Goal: Task Accomplishment & Management: Manage account settings

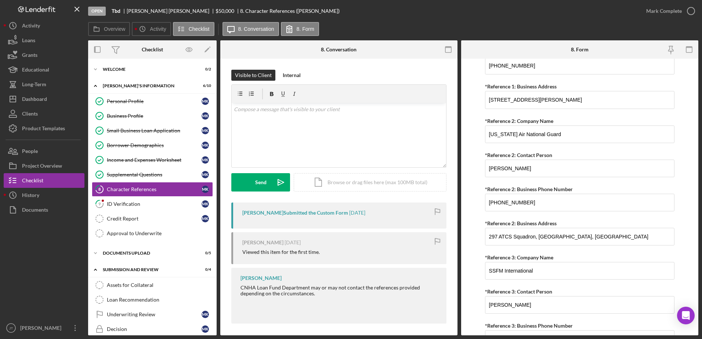
scroll to position [618, 0]
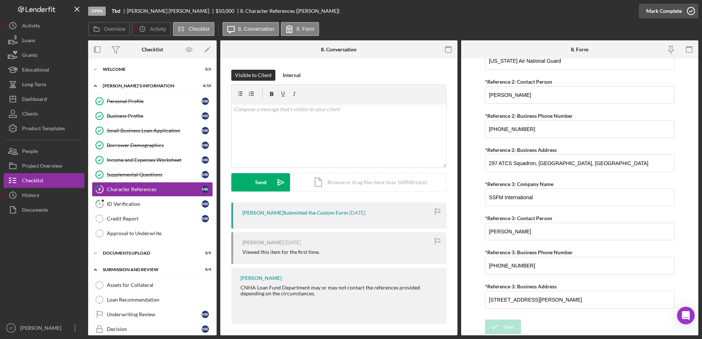
click at [689, 12] on icon "button" at bounding box center [691, 11] width 18 height 18
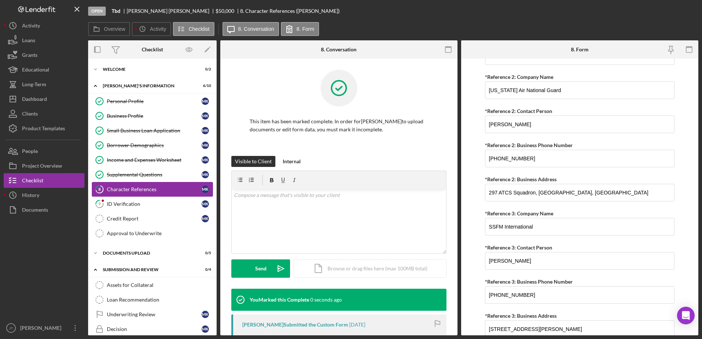
scroll to position [648, 0]
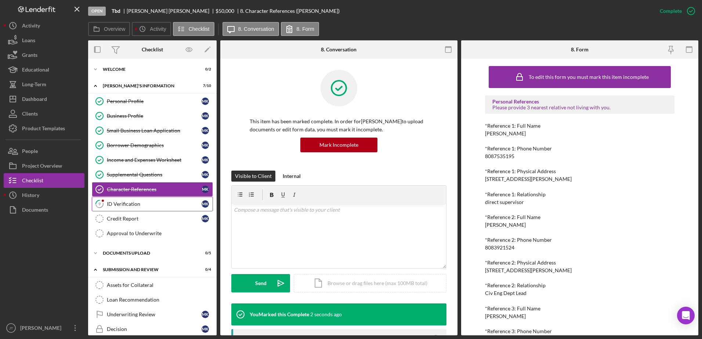
click at [148, 208] on link "9 ID Verification M K" at bounding box center [152, 204] width 121 height 15
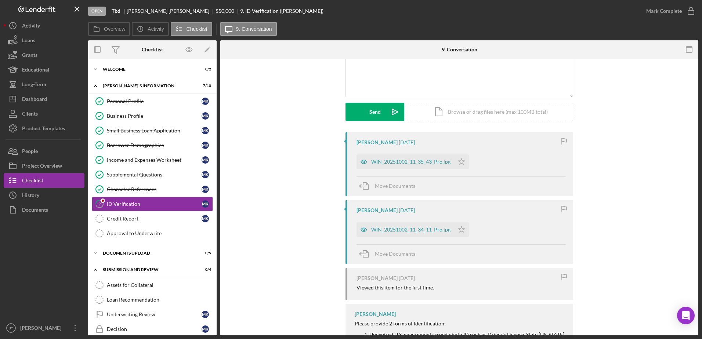
scroll to position [73, 0]
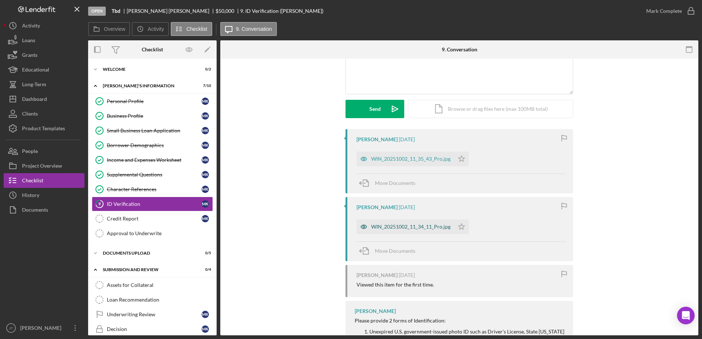
click at [404, 224] on div "WIN_20251002_11_34_11_Pro.jpg" at bounding box center [406, 227] width 98 height 15
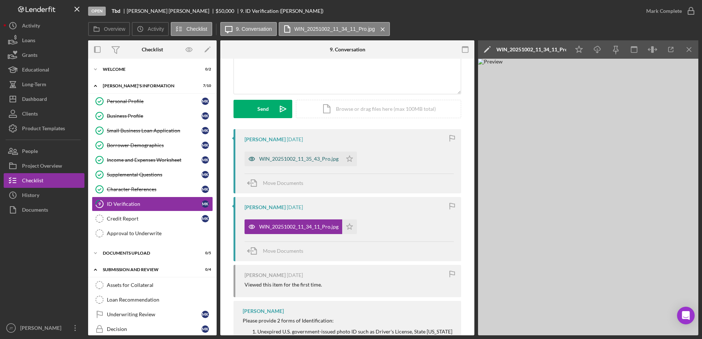
click at [301, 162] on div "WIN_20251002_11_35_43_Pro.jpg" at bounding box center [298, 159] width 79 height 6
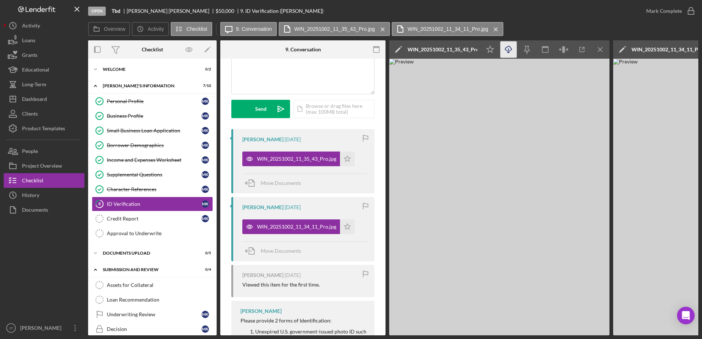
click at [513, 50] on icon "Icon/Download" at bounding box center [509, 50] width 17 height 17
click at [321, 74] on div "v Color teal Color pink Remove color Add row above Add row below Add column bef…" at bounding box center [303, 62] width 143 height 64
click at [371, 93] on div "v Color teal Color pink Remove color Add row above Add row below Add column bef…" at bounding box center [302, 52] width 143 height 83
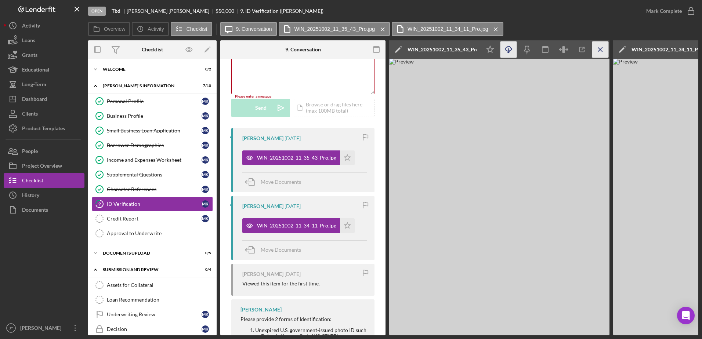
click at [599, 51] on line "button" at bounding box center [600, 49] width 4 height 4
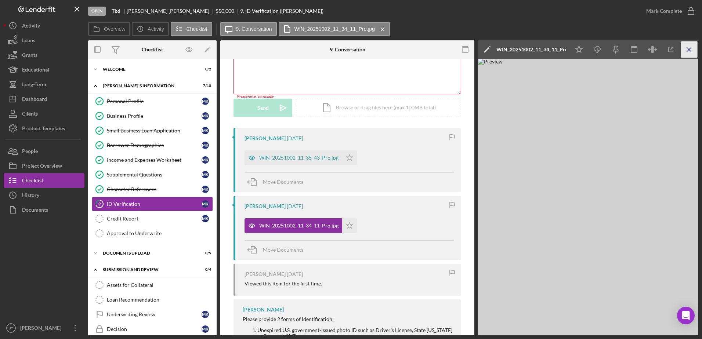
click at [694, 53] on icon "Icon/Menu Close" at bounding box center [689, 50] width 17 height 17
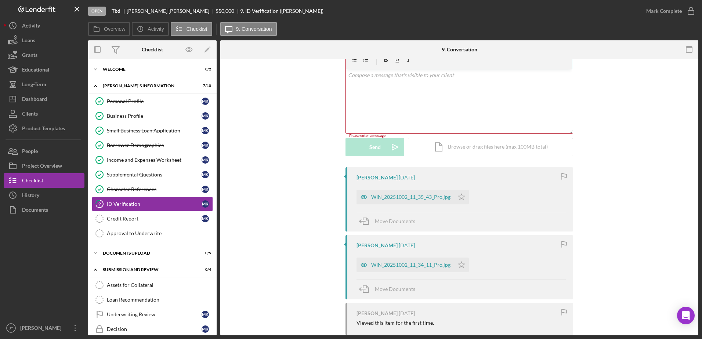
scroll to position [0, 0]
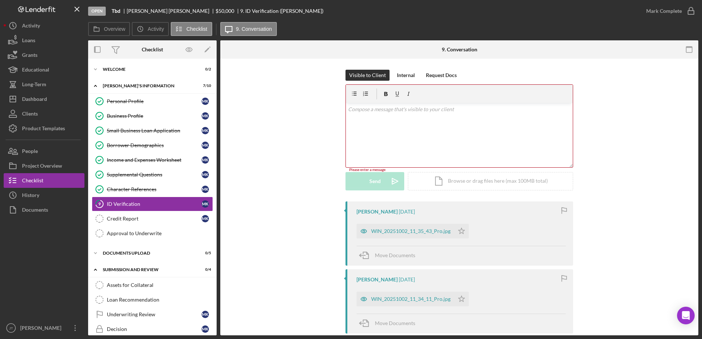
click at [372, 120] on div "v Color teal Color pink Remove color Add row above Add row below Add column bef…" at bounding box center [459, 135] width 227 height 64
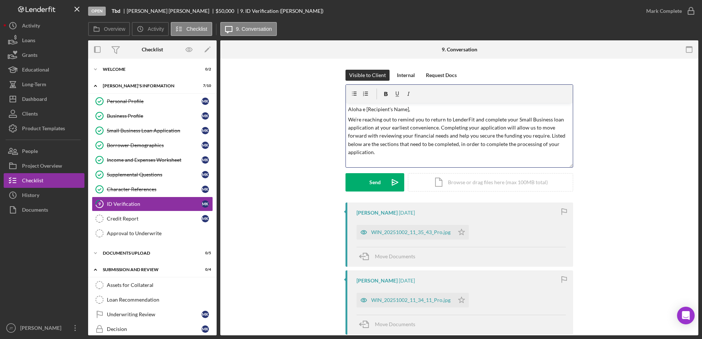
click at [406, 108] on p "Aloha e [Recipient's Name]," at bounding box center [459, 109] width 223 height 8
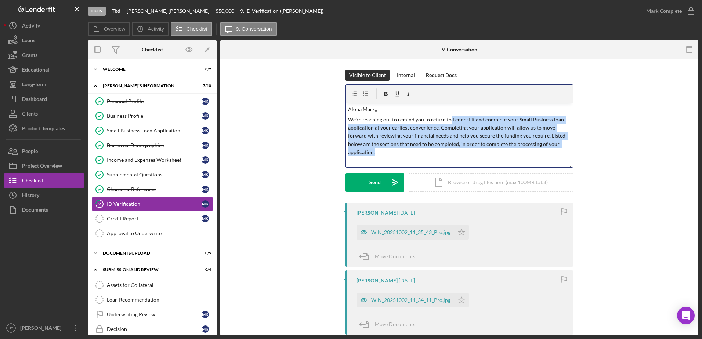
drag, startPoint x: 448, startPoint y: 118, endPoint x: 543, endPoint y: 153, distance: 100.5
click at [543, 153] on p "We’re reaching out to remind you to return to LenderFit and complete your Small…" at bounding box center [459, 136] width 223 height 41
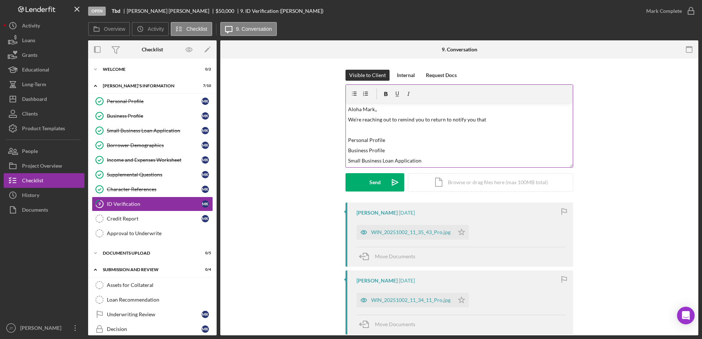
click at [497, 118] on p "We’re reaching out to remind you to return to notify you that" at bounding box center [459, 120] width 223 height 8
click at [415, 127] on p "We’re reaching out to remind you to return to notify you that the 2 forms of id…" at bounding box center [459, 124] width 223 height 17
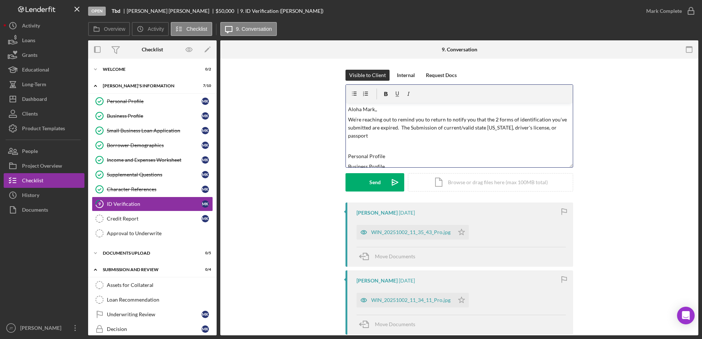
click at [413, 125] on p "We’re reaching out to remind you to return to notify you that the 2 forms of id…" at bounding box center [459, 128] width 223 height 25
click at [440, 129] on p "We’re reaching out to remind you to return to notify you that the 2 forms of id…" at bounding box center [459, 128] width 223 height 25
click at [557, 129] on p "We’re reaching out to remind you to return to notify you that the 2 forms of id…" at bounding box center [459, 128] width 223 height 25
drag, startPoint x: 440, startPoint y: 155, endPoint x: 342, endPoint y: 147, distance: 98.0
click at [342, 147] on div "Visible to Client Internal Request Docs v Color teal Color pink Remove color Ad…" at bounding box center [459, 136] width 456 height 133
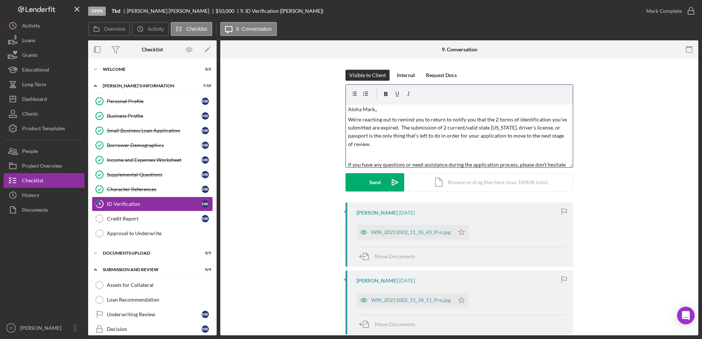
click at [351, 151] on p at bounding box center [459, 155] width 223 height 8
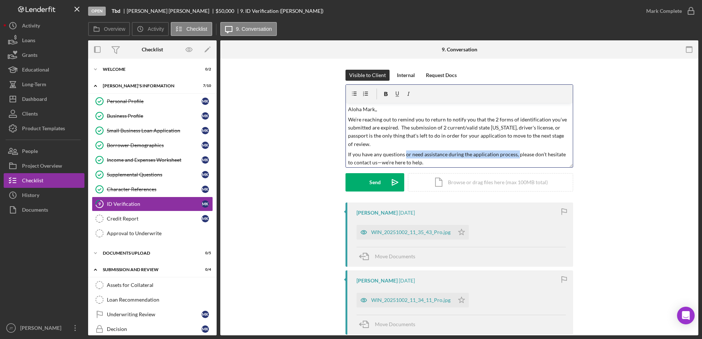
drag, startPoint x: 404, startPoint y: 145, endPoint x: 516, endPoint y: 150, distance: 111.8
click at [516, 151] on p "If you have any questions or need assistance during the application process, pl…" at bounding box center [459, 159] width 223 height 17
click at [521, 151] on p "If you have any questions please don’t hesitate to contact us—we’re here to hel…" at bounding box center [459, 155] width 223 height 8
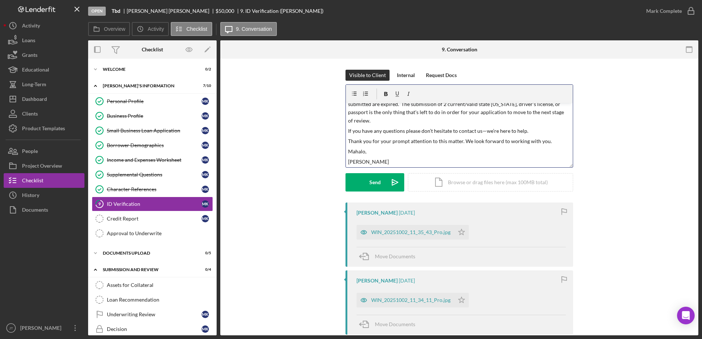
scroll to position [36, 0]
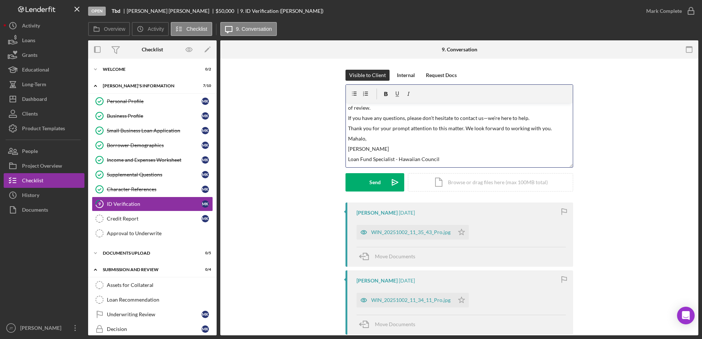
click at [450, 135] on div "v Color teal Color pink Remove color Add row above Add row below Add column bef…" at bounding box center [459, 135] width 227 height 64
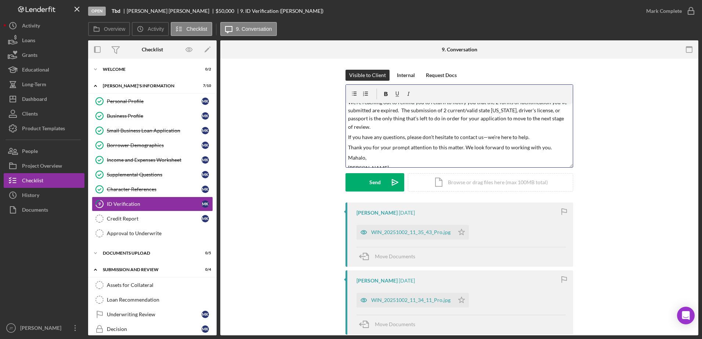
scroll to position [0, 0]
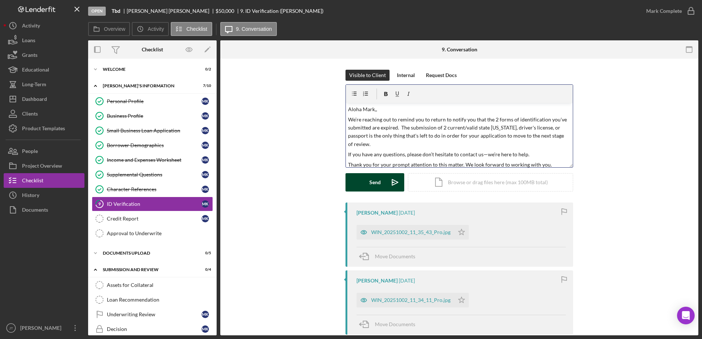
click at [375, 185] on div "Send" at bounding box center [375, 182] width 11 height 18
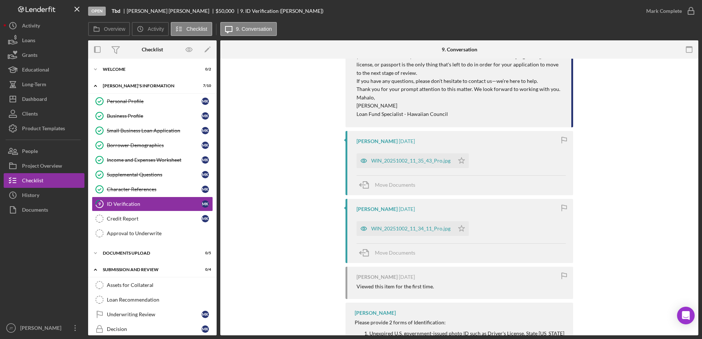
scroll to position [147, 0]
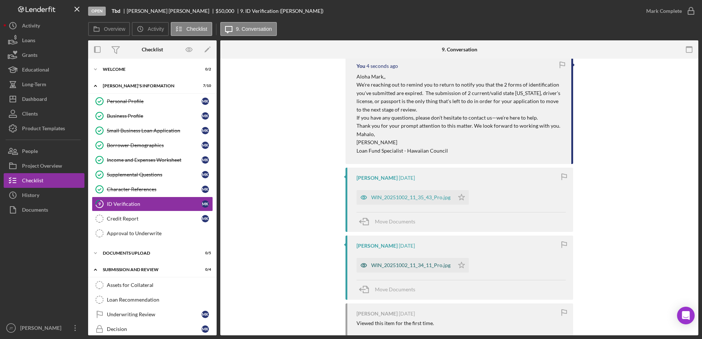
click at [394, 266] on div "WIN_20251002_11_34_11_Pro.jpg" at bounding box center [410, 266] width 79 height 6
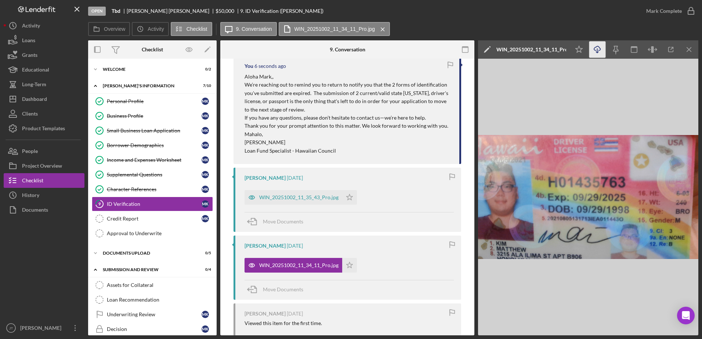
click at [597, 53] on icon "Icon/Download" at bounding box center [598, 50] width 17 height 17
click at [514, 20] on div "Open Tbd [PERSON_NAME] $50,000 $50,000 9. ID Verification ([PERSON_NAME])" at bounding box center [363, 11] width 551 height 22
click at [691, 52] on icon "Icon/Menu Close" at bounding box center [689, 50] width 17 height 17
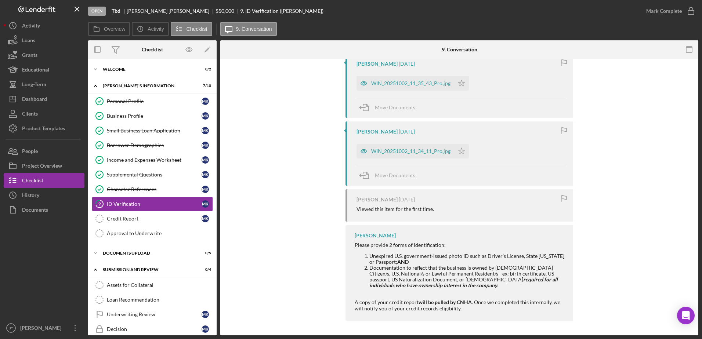
scroll to position [78, 0]
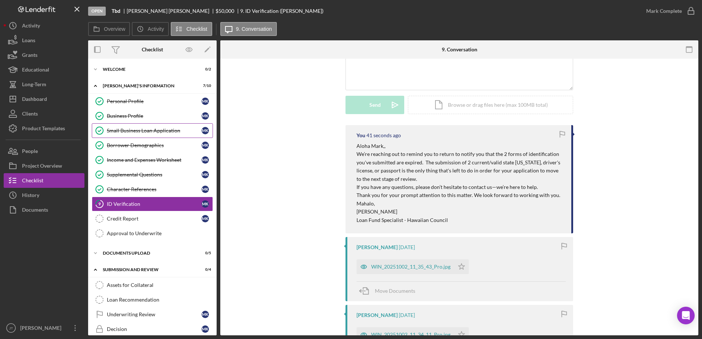
click at [155, 134] on link "Small Business Loan Application Small Business Loan Application M K" at bounding box center [152, 130] width 121 height 15
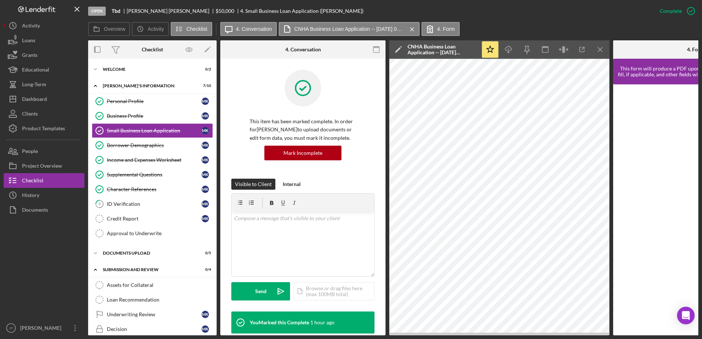
click at [554, 12] on div "Open Tbd [PERSON_NAME] $50,000 $50,000 4. Small Business Loan Application ([PER…" at bounding box center [370, 11] width 565 height 22
click at [143, 217] on div "Credit Report" at bounding box center [154, 219] width 95 height 6
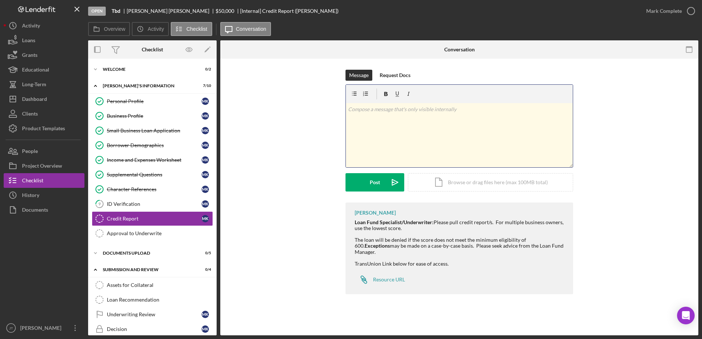
click at [372, 107] on p at bounding box center [459, 109] width 223 height 8
click at [361, 117] on div "v Color teal Color pink Remove color Add row above Add row below Add column bef…" at bounding box center [459, 135] width 227 height 64
click at [361, 125] on div "v Color teal Color pink Remove color Add row above Add row below Add column bef…" at bounding box center [459, 135] width 227 height 64
click at [393, 112] on p "Credit Score: 636" at bounding box center [459, 109] width 223 height 8
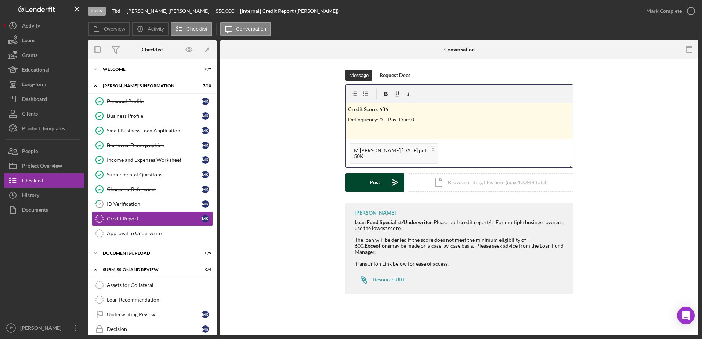
click at [378, 186] on div "Post" at bounding box center [375, 182] width 10 height 18
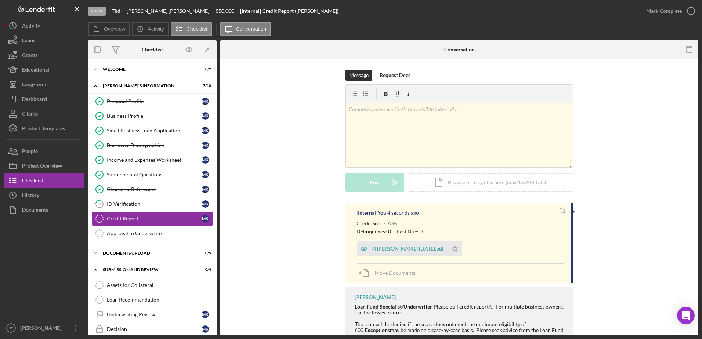
click at [156, 208] on link "9 ID Verification M K" at bounding box center [152, 204] width 121 height 15
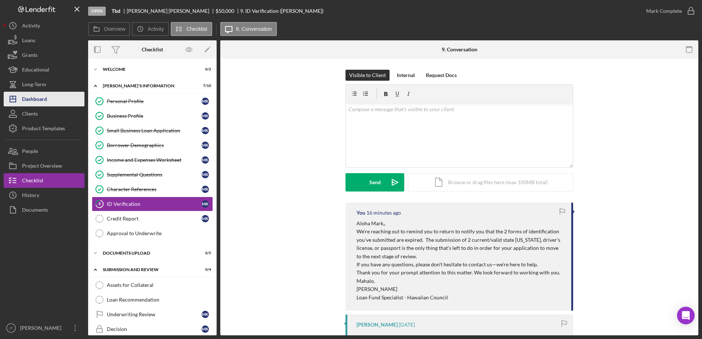
click at [58, 100] on button "Icon/Dashboard Dashboard" at bounding box center [44, 99] width 81 height 15
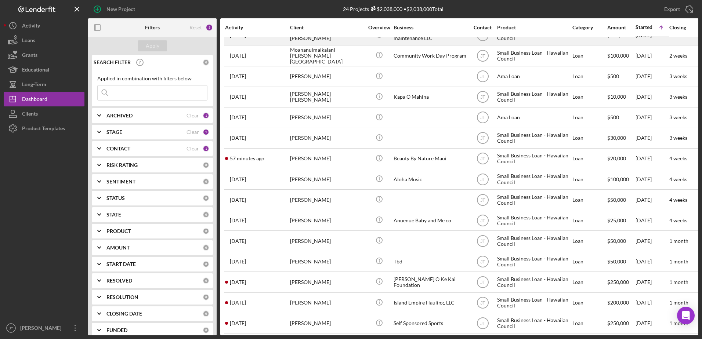
scroll to position [205, 0]
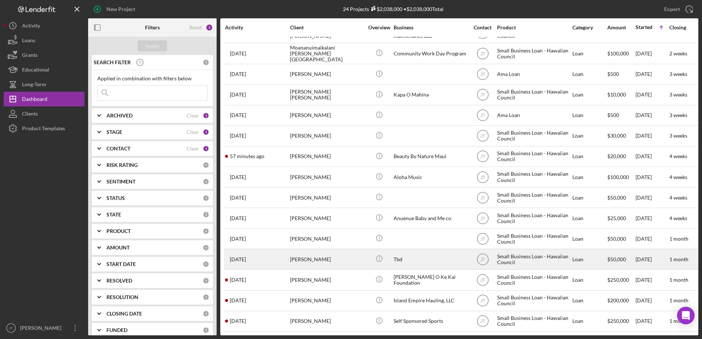
click at [315, 258] on div "[PERSON_NAME]" at bounding box center [326, 259] width 73 height 19
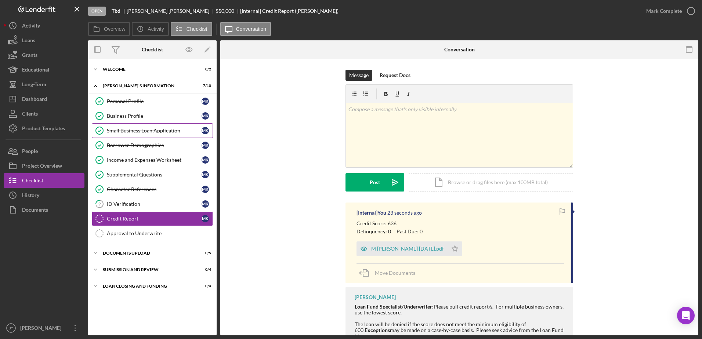
click at [155, 132] on div "Small Business Loan Application" at bounding box center [154, 131] width 95 height 6
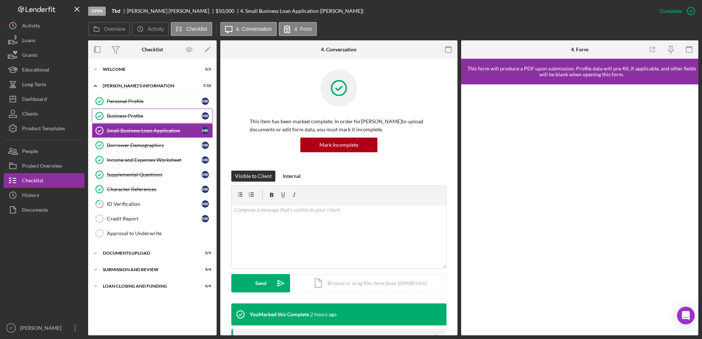
click at [145, 116] on div "Business Profile" at bounding box center [154, 116] width 95 height 6
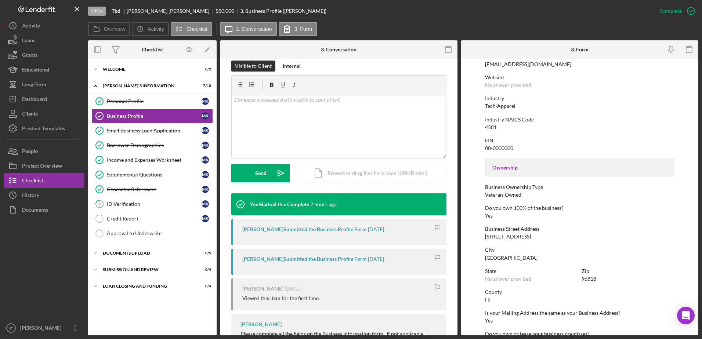
scroll to position [277, 0]
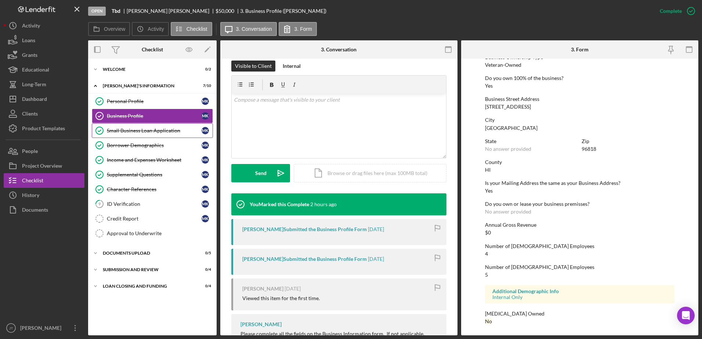
click at [153, 134] on link "Small Business Loan Application Small Business Loan Application M K" at bounding box center [152, 130] width 121 height 15
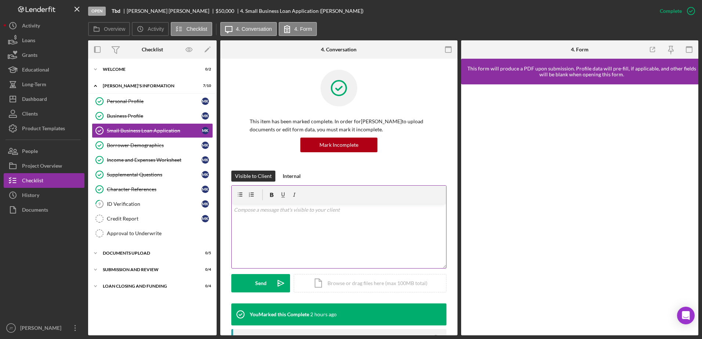
scroll to position [110, 0]
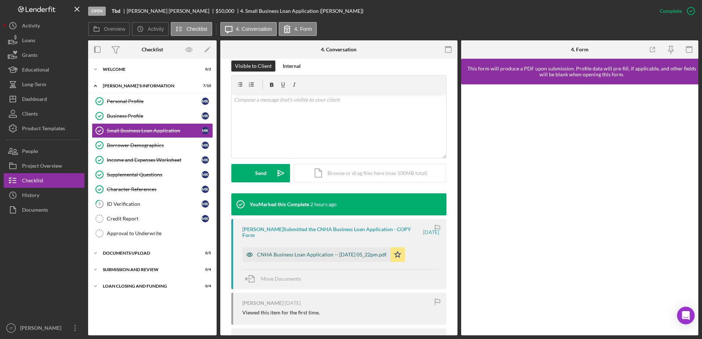
click at [313, 259] on div "CNHA Business Loan Application -- [DATE] 05_22pm.pdf" at bounding box center [316, 255] width 148 height 15
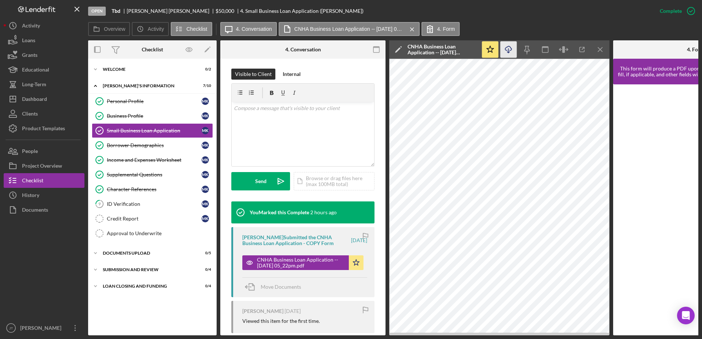
click at [509, 50] on line "button" at bounding box center [509, 50] width 0 height 4
click at [183, 165] on link "Income and Expenses Worksheet Income and Expenses Worksheet M K" at bounding box center [152, 160] width 121 height 15
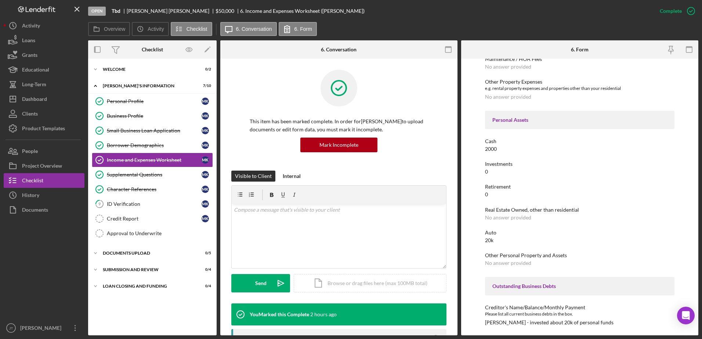
scroll to position [336, 0]
click at [245, 81] on div "This item has been marked complete. In order for [PERSON_NAME] to upload docume…" at bounding box center [338, 120] width 215 height 101
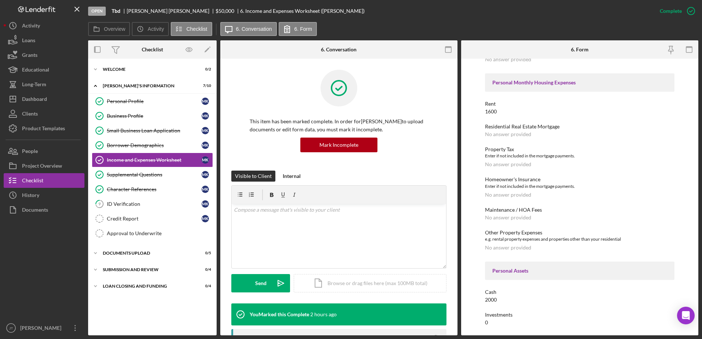
scroll to position [37, 0]
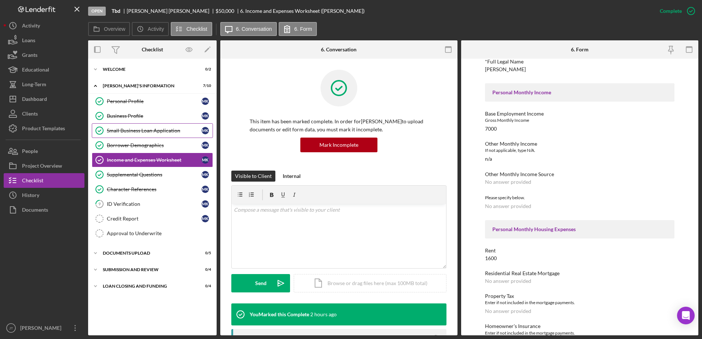
click at [132, 130] on div "Small Business Loan Application" at bounding box center [154, 131] width 95 height 6
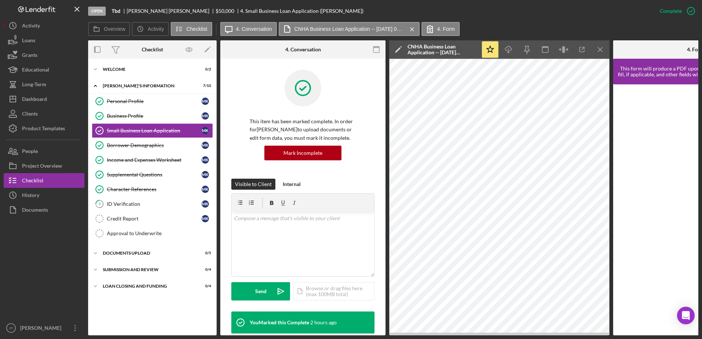
click at [542, 17] on div "Open Tbd [PERSON_NAME] $50,000 $50,000 4. Small Business Loan Application ([PER…" at bounding box center [370, 11] width 565 height 22
click at [598, 52] on icon "Icon/Menu Close" at bounding box center [601, 50] width 17 height 17
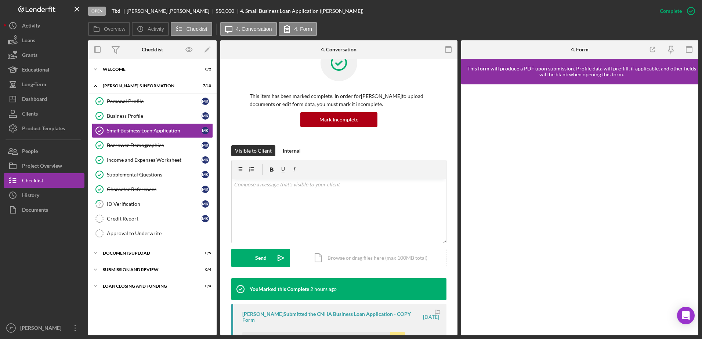
scroll to position [73, 0]
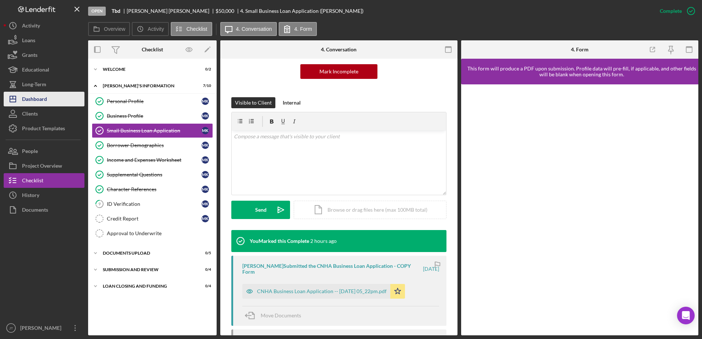
click at [48, 104] on button "Icon/Dashboard Dashboard" at bounding box center [44, 99] width 81 height 15
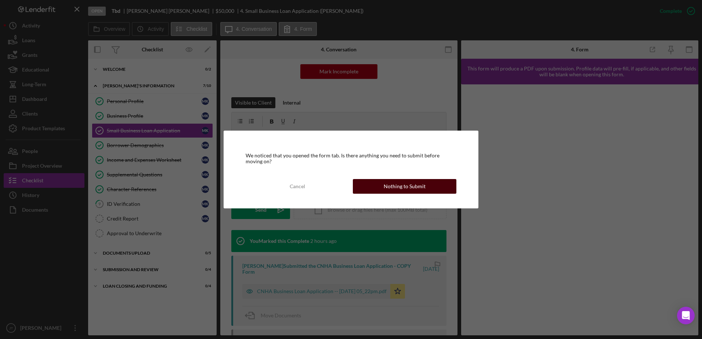
click at [435, 190] on button "Nothing to Submit" at bounding box center [405, 186] width 104 height 15
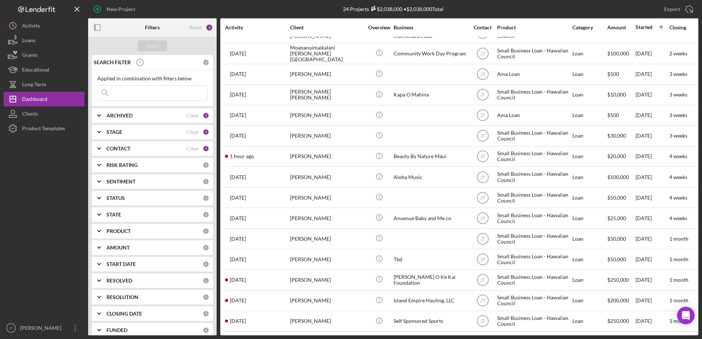
scroll to position [205, 0]
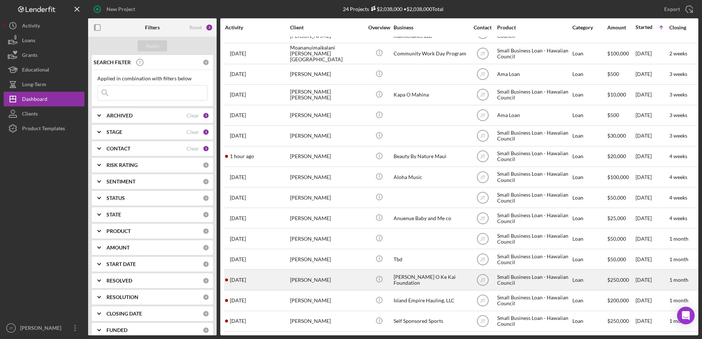
click at [304, 274] on div "[PERSON_NAME]" at bounding box center [326, 279] width 73 height 19
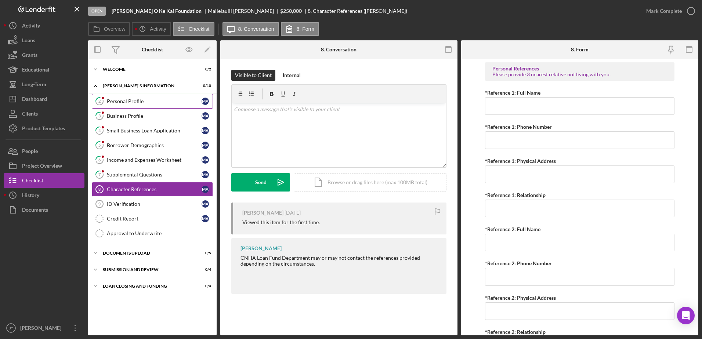
click at [138, 99] on div "Personal Profile" at bounding box center [154, 101] width 95 height 6
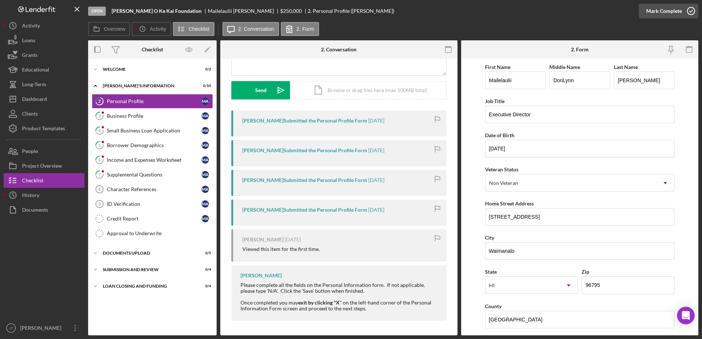
click at [692, 11] on icon "button" at bounding box center [691, 11] width 18 height 18
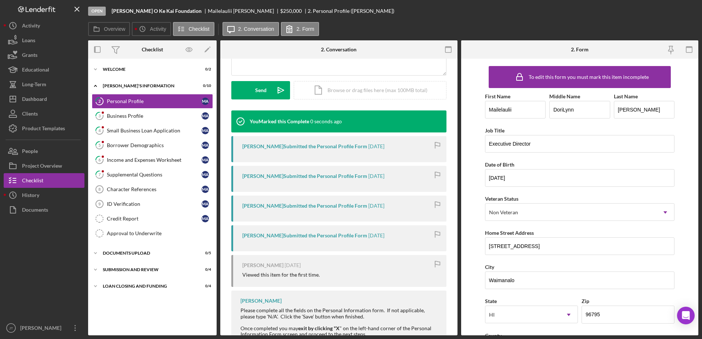
scroll to position [193, 0]
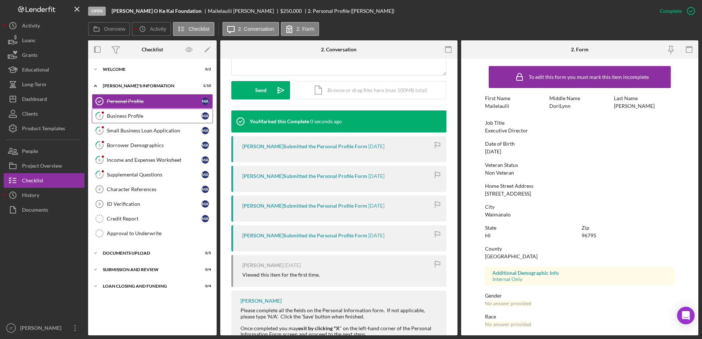
click at [154, 116] on div "Business Profile" at bounding box center [154, 116] width 95 height 6
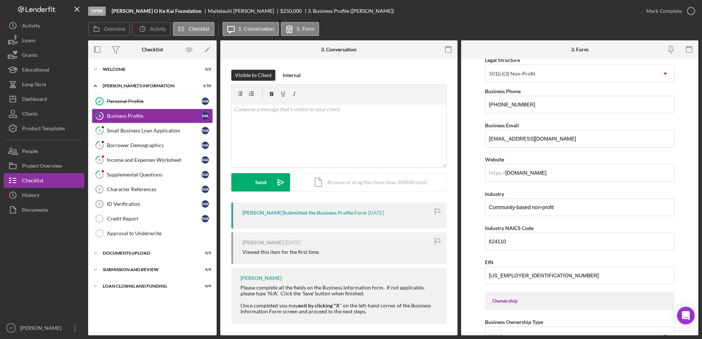
scroll to position [110, 0]
click at [690, 11] on icon "button" at bounding box center [691, 11] width 18 height 18
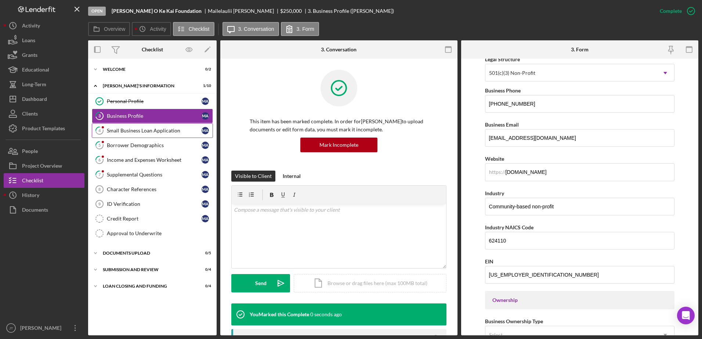
scroll to position [14, 0]
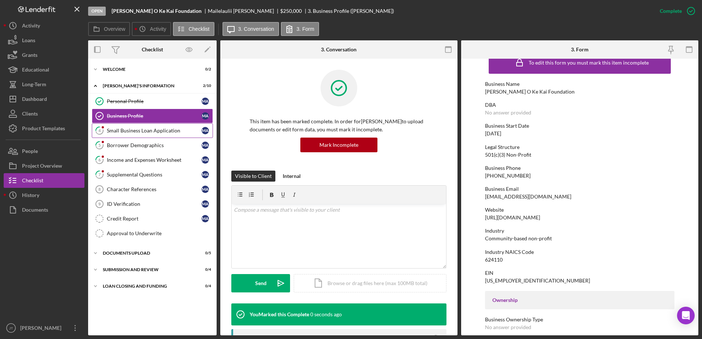
click at [150, 129] on div "Small Business Loan Application" at bounding box center [154, 131] width 95 height 6
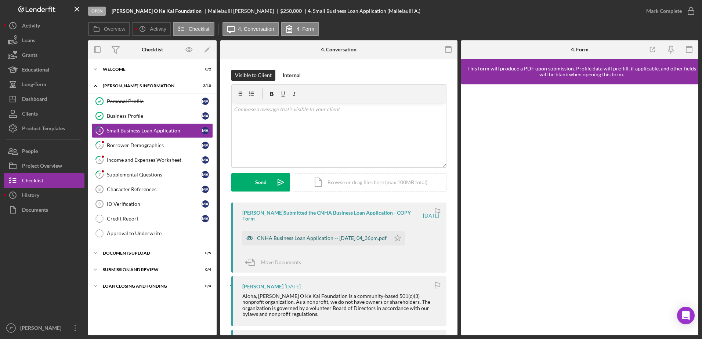
click at [283, 238] on div "CNHA Business Loan Application -- [DATE] 04_36pm.pdf" at bounding box center [322, 238] width 130 height 6
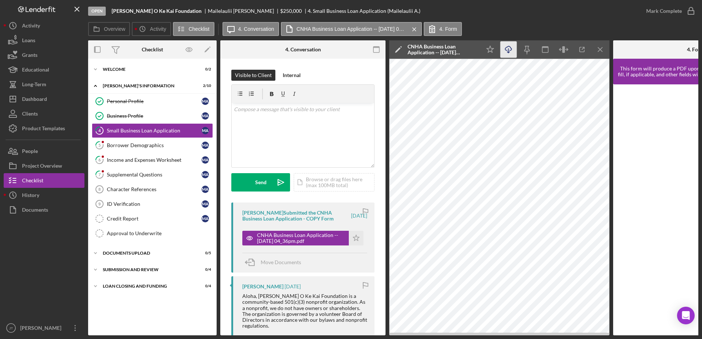
click at [506, 48] on icon "Icon/Download" at bounding box center [509, 50] width 17 height 17
click at [51, 100] on button "Icon/Dashboard Dashboard" at bounding box center [44, 99] width 81 height 15
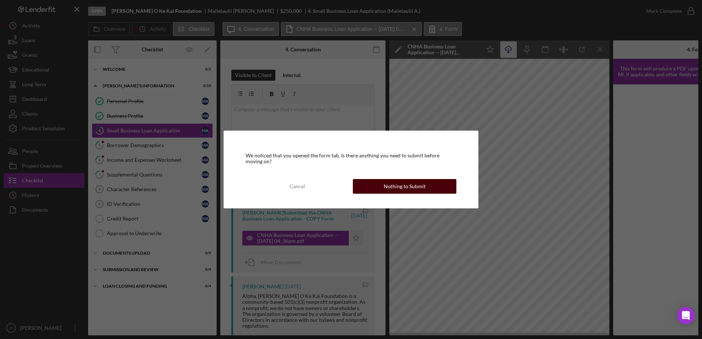
click at [392, 184] on div "Nothing to Submit" at bounding box center [405, 186] width 42 height 15
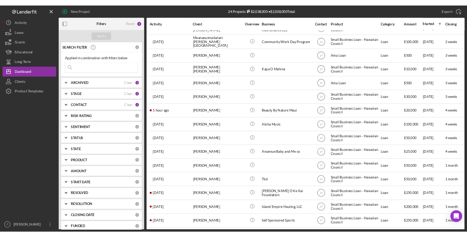
scroll to position [205, 0]
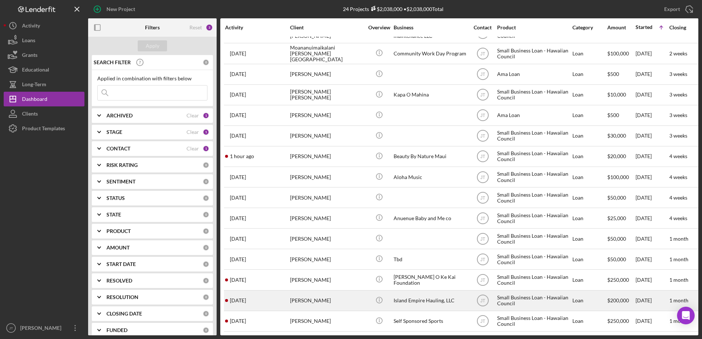
click at [308, 298] on div "[PERSON_NAME]" at bounding box center [326, 300] width 73 height 19
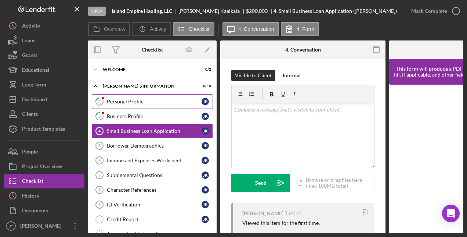
click at [136, 102] on div "Personal Profile" at bounding box center [154, 101] width 95 height 6
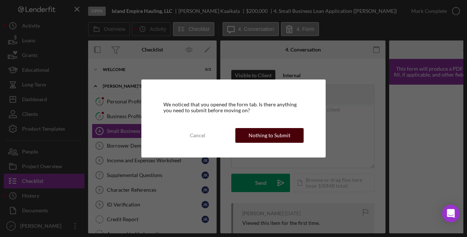
click at [270, 140] on div "Nothing to Submit" at bounding box center [270, 135] width 42 height 15
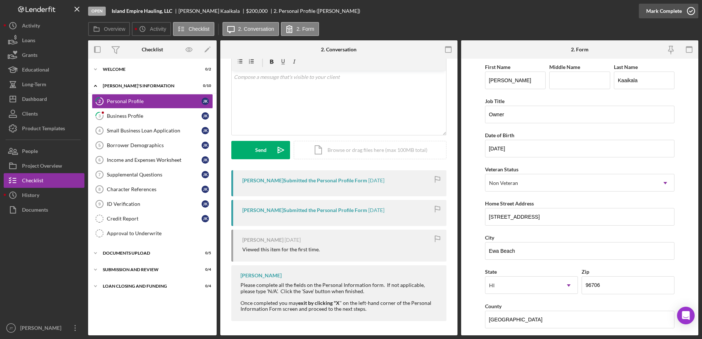
click at [689, 11] on icon "button" at bounding box center [691, 11] width 18 height 18
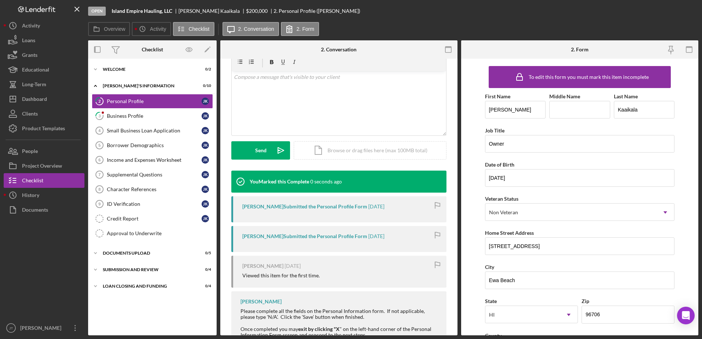
scroll to position [133, 0]
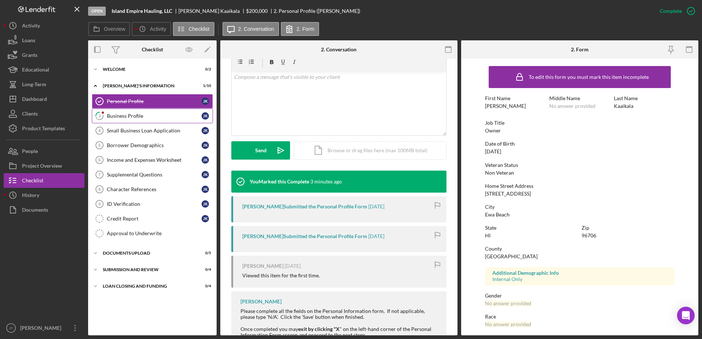
click at [147, 115] on div "Business Profile" at bounding box center [154, 116] width 95 height 6
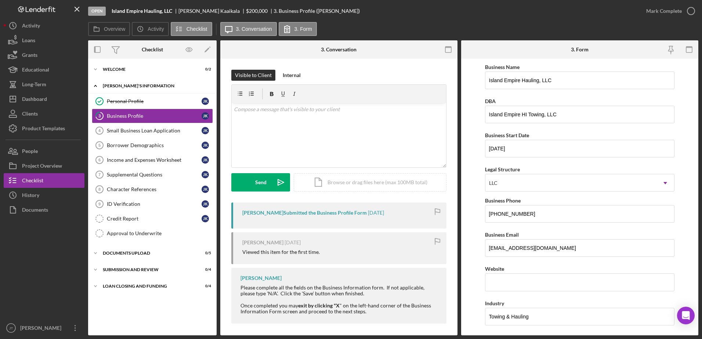
drag, startPoint x: 208, startPoint y: 83, endPoint x: 207, endPoint y: 87, distance: 4.1
click at [208, 86] on div "Icon/Expander [PERSON_NAME]'S INFORMATION 1 / 10" at bounding box center [152, 86] width 129 height 15
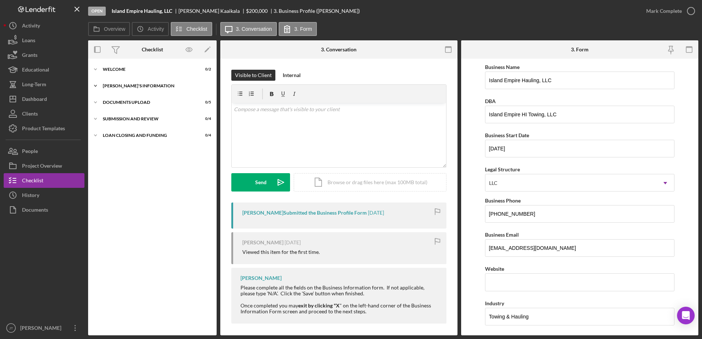
click at [97, 87] on icon "Icon/Expander" at bounding box center [95, 86] width 15 height 15
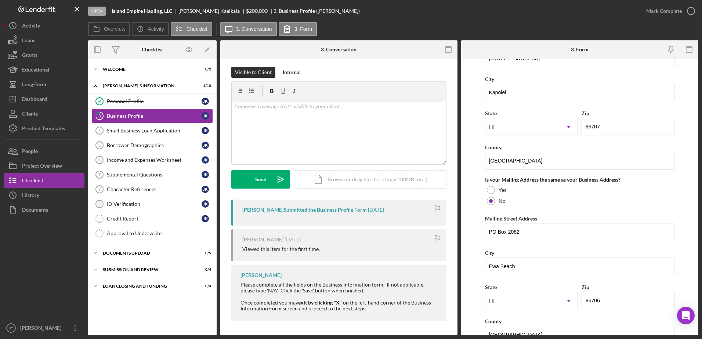
scroll to position [478, 0]
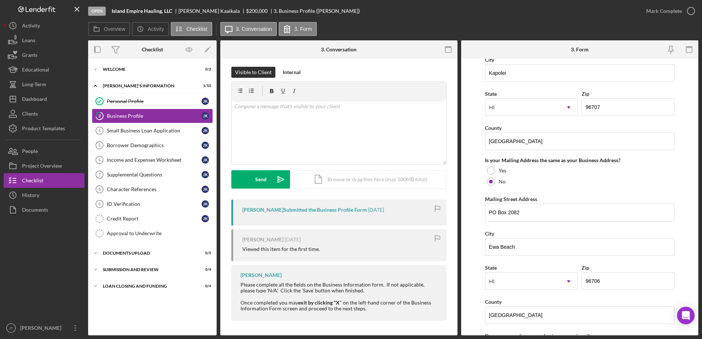
click at [475, 206] on form "Business Name Island Empire Hauling, LLC [GEOGRAPHIC_DATA] Empire [GEOGRAPHIC_D…" at bounding box center [579, 197] width 237 height 277
